Goal: Transaction & Acquisition: Subscribe to service/newsletter

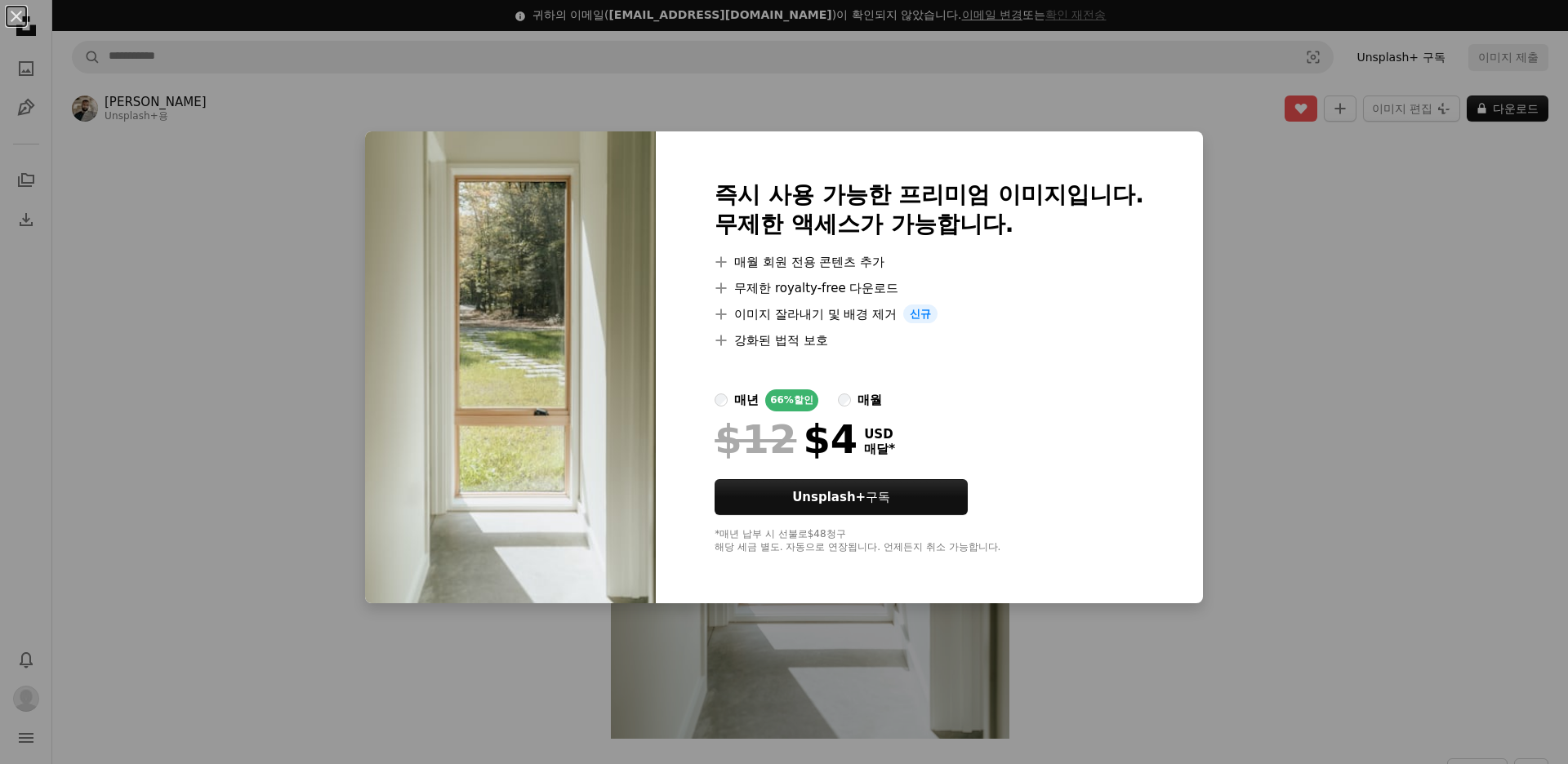
click at [849, 400] on label "매월" at bounding box center [860, 400] width 44 height 22
drag, startPoint x: 884, startPoint y: 439, endPoint x: 810, endPoint y: 443, distance: 74.1
click at [810, 443] on div "$12 $10 USD 매달" at bounding box center [929, 440] width 429 height 42
copy div "10 USD"
click at [1317, 277] on div "An X shape 즉시 사용 가능한 프리미엄 이미지입니다. 무제한 액세스가 가능합니다. A plus sign 매월 회원 전용 콘텐츠 추가 A…" at bounding box center [784, 382] width 1568 height 764
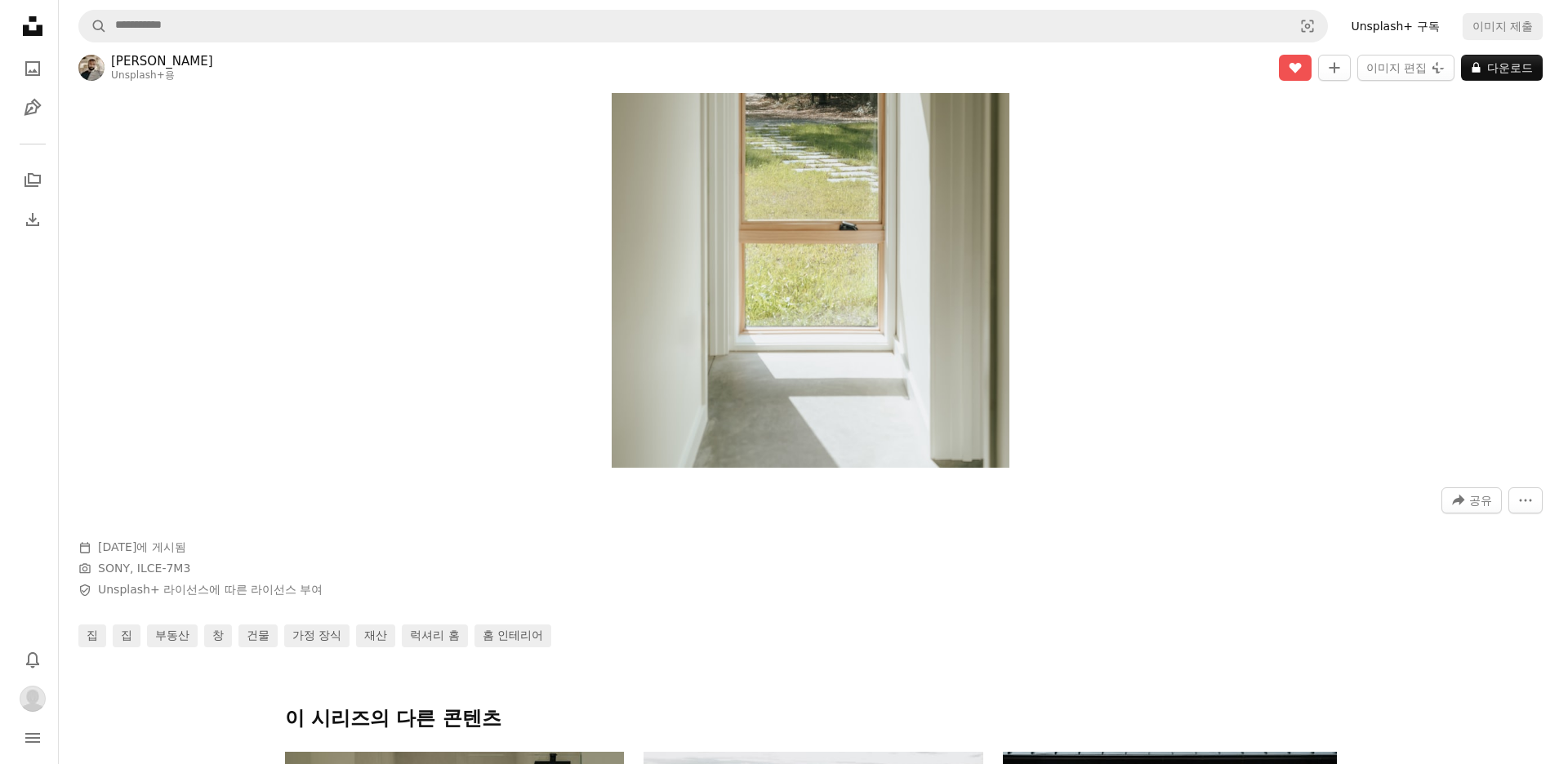
scroll to position [409, 0]
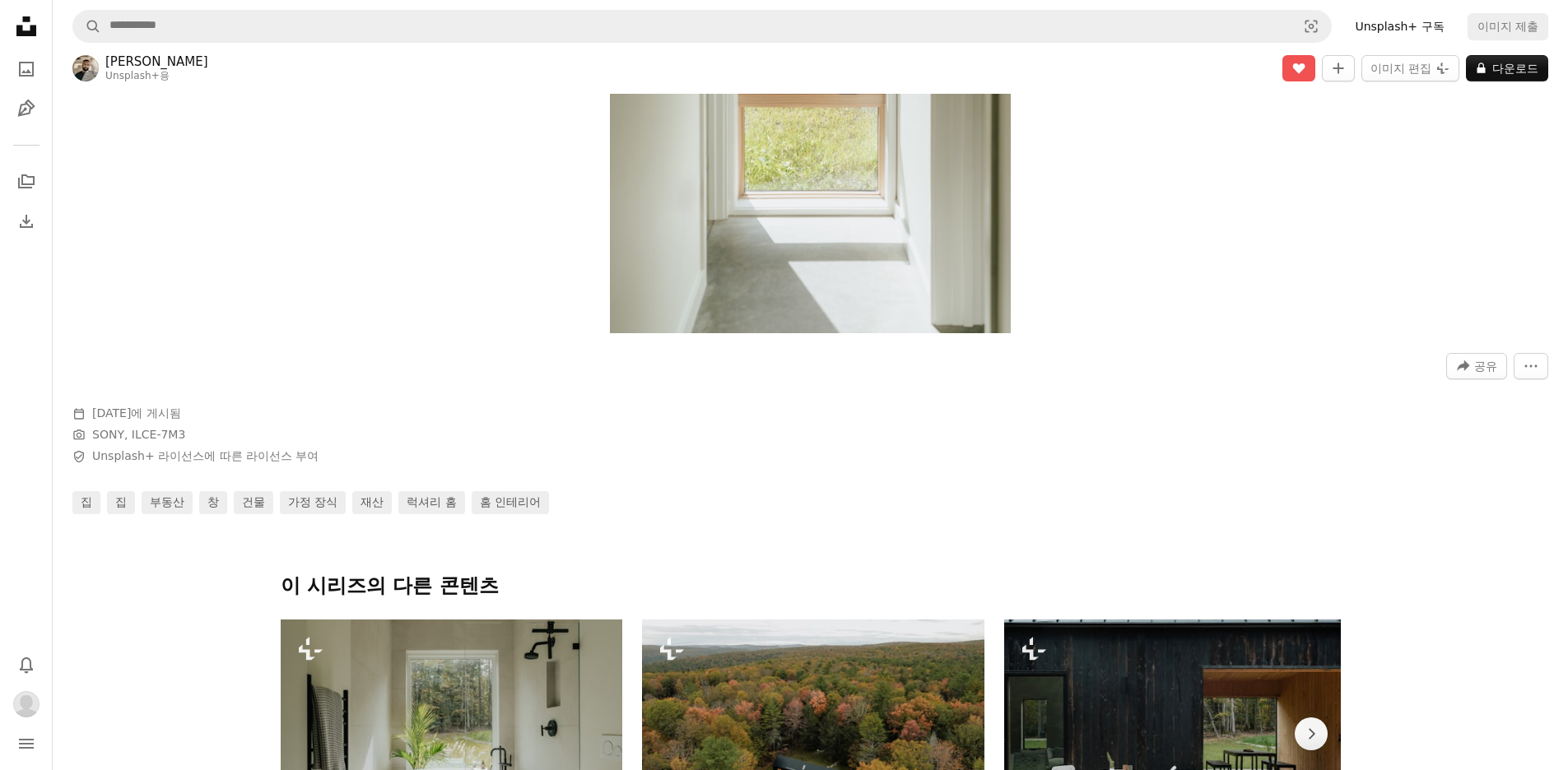
click at [776, 280] on img "이 이미지 확대" at bounding box center [810, 32] width 401 height 601
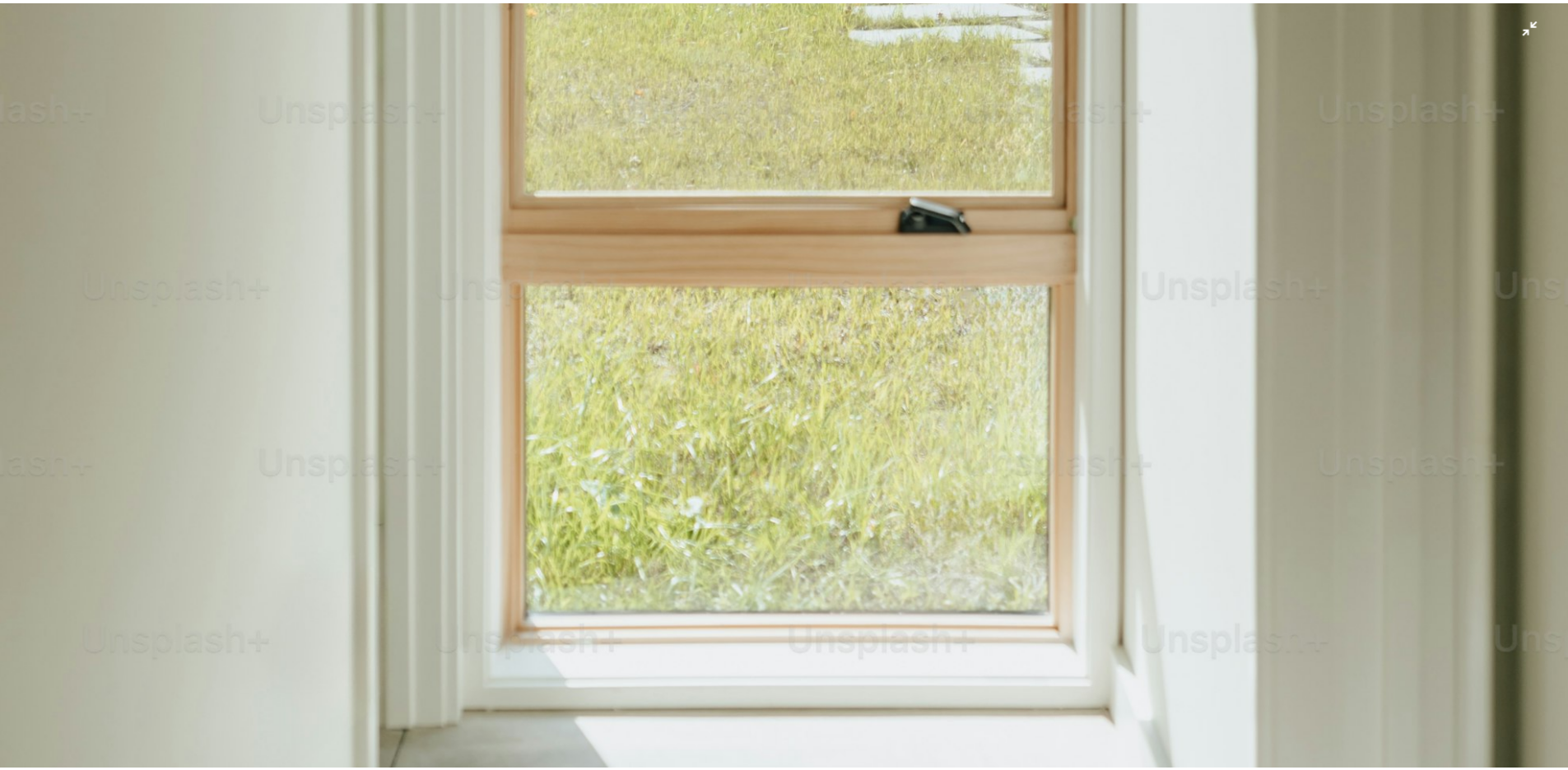
scroll to position [143, 0]
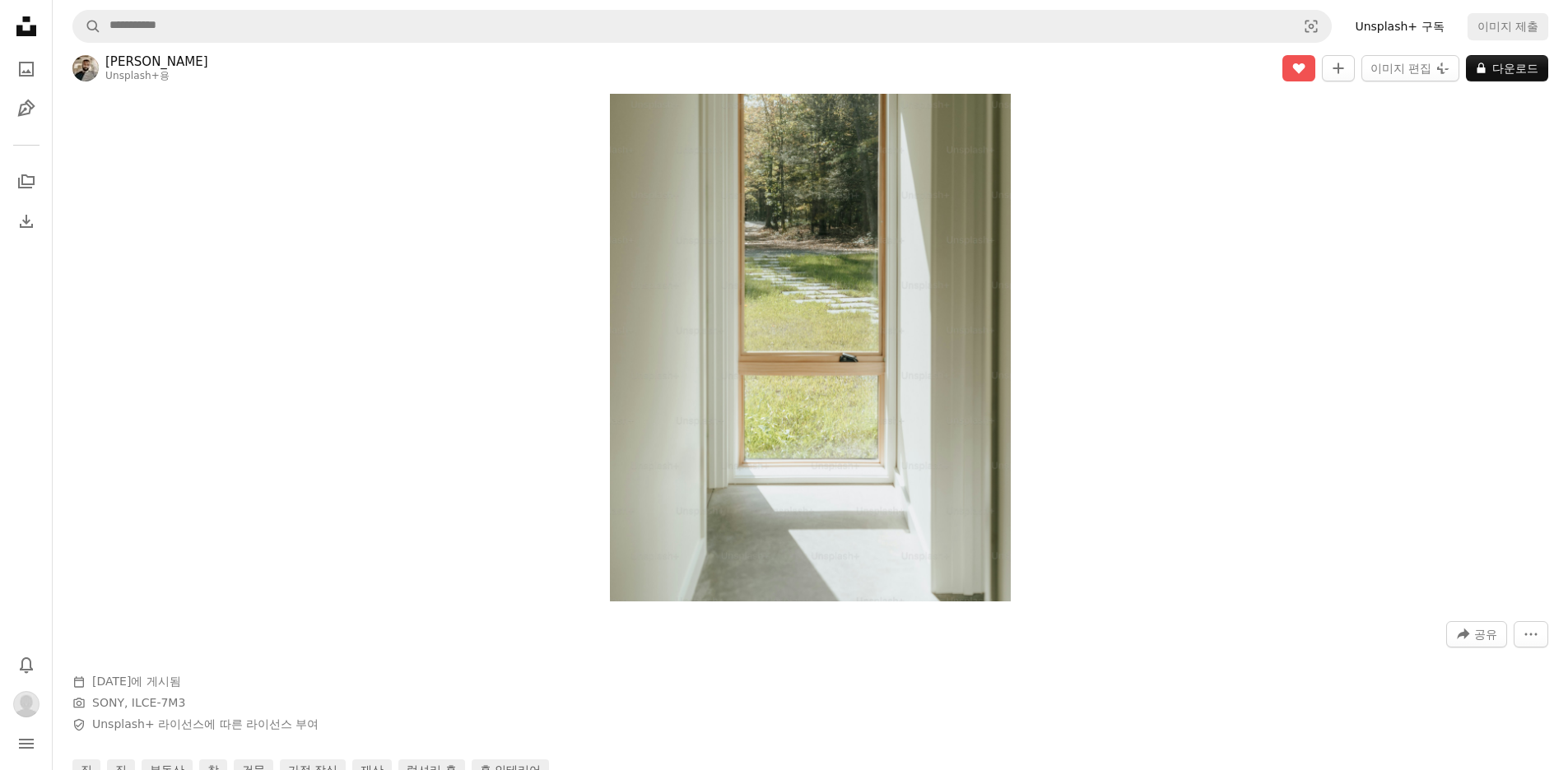
drag, startPoint x: 422, startPoint y: 346, endPoint x: 297, endPoint y: 174, distance: 212.6
click at [422, 344] on div "Zoom in" at bounding box center [810, 300] width 1515 height 618
